Goal: Find specific page/section: Locate a particular part of the current website

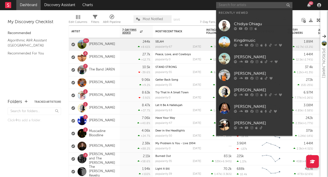
click at [238, 4] on input "text" at bounding box center [254, 5] width 76 height 6
paste input "[PERSON_NAME]"
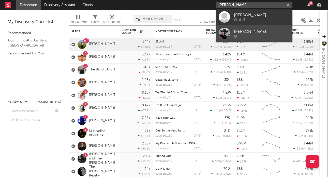
type input "[PERSON_NAME]"
click at [240, 30] on div "[PERSON_NAME]" at bounding box center [262, 32] width 56 height 6
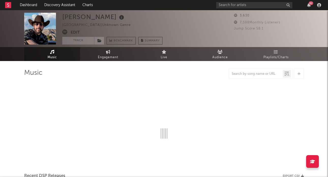
select select "6m"
